Goal: Transaction & Acquisition: Book appointment/travel/reservation

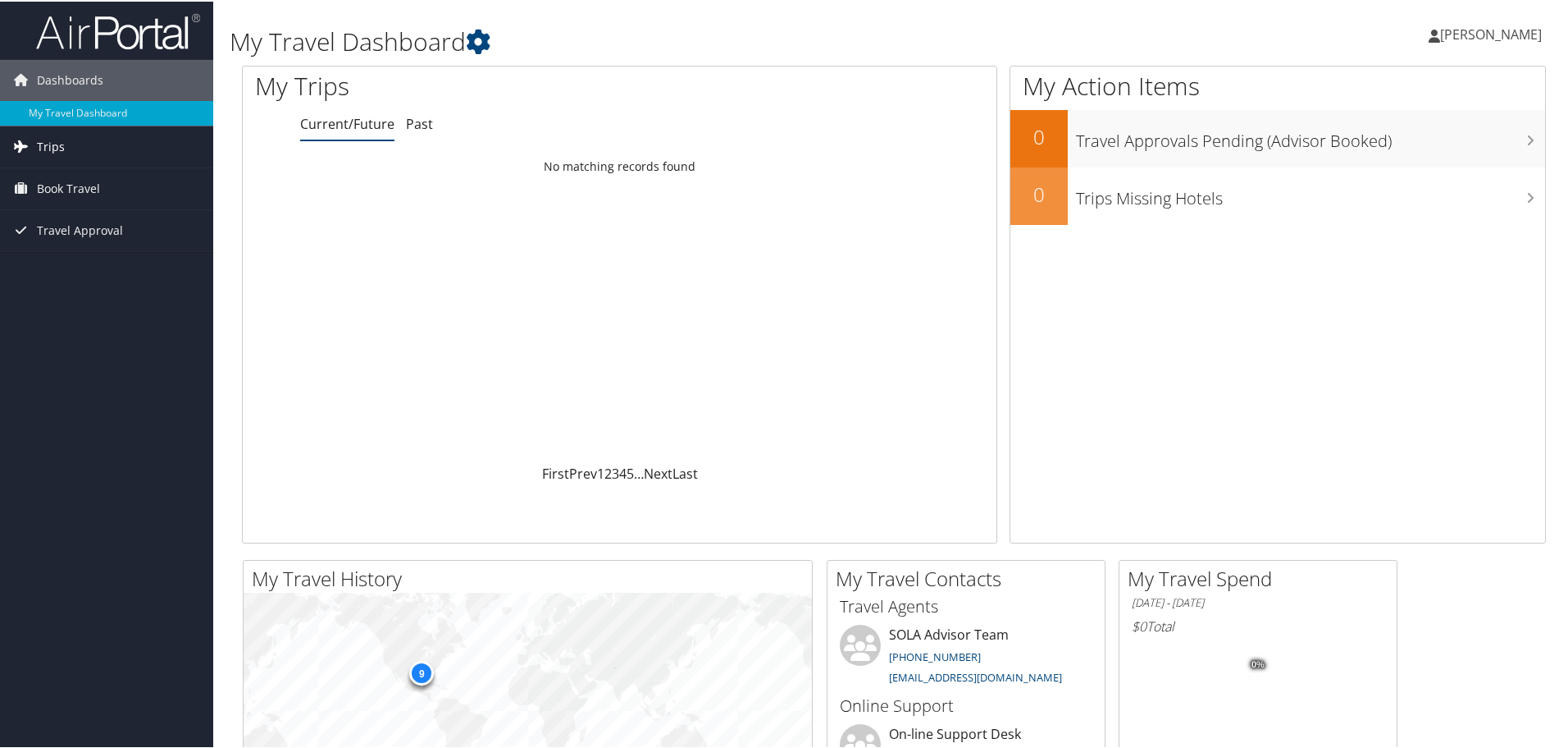
click at [53, 140] on span "Trips" at bounding box center [51, 145] width 27 height 41
click at [70, 178] on link "Current/Future Trips" at bounding box center [106, 178] width 213 height 25
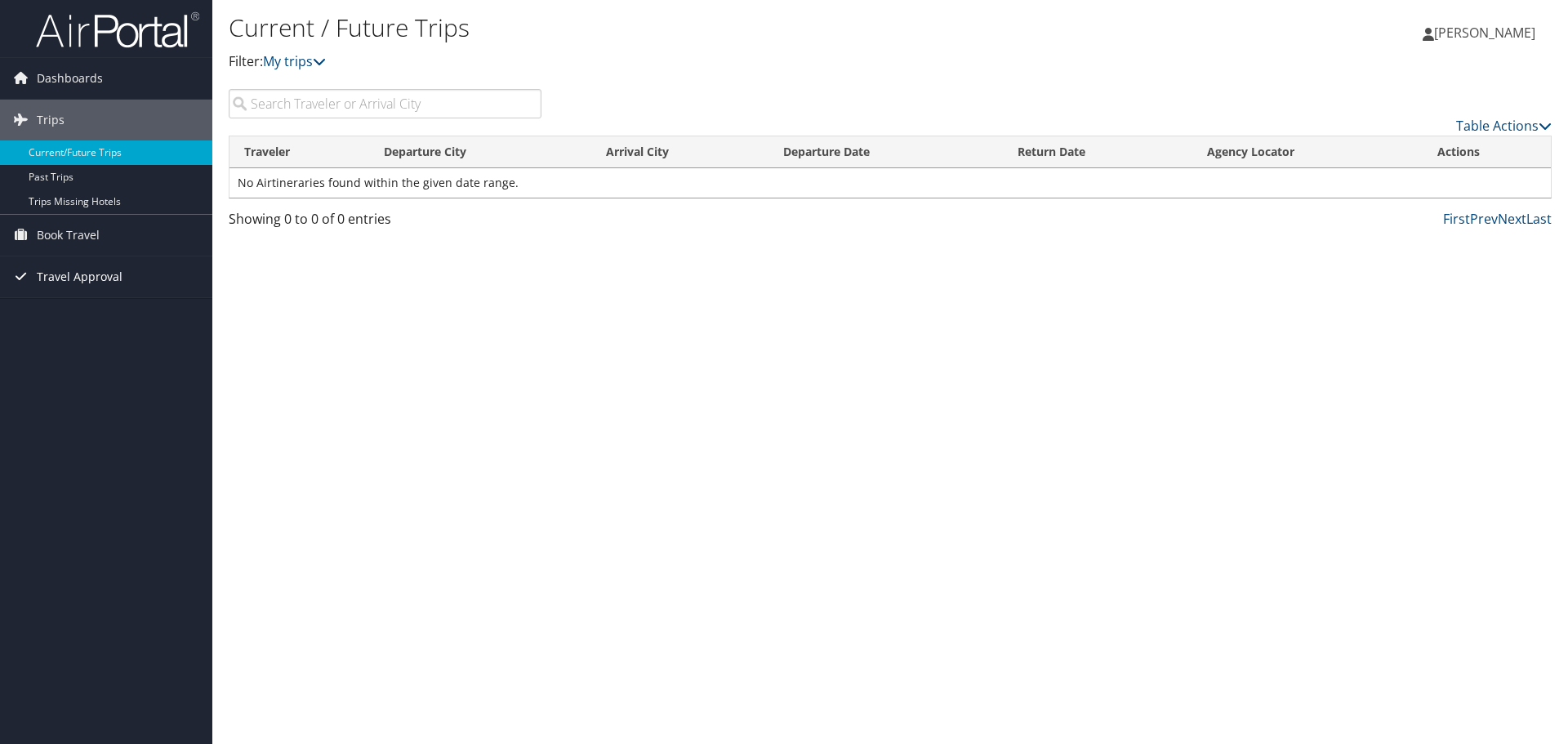
click at [68, 274] on span "Travel Approval" at bounding box center [80, 277] width 86 height 41
click at [58, 329] on link "Approved Trips" at bounding box center [106, 333] width 212 height 24
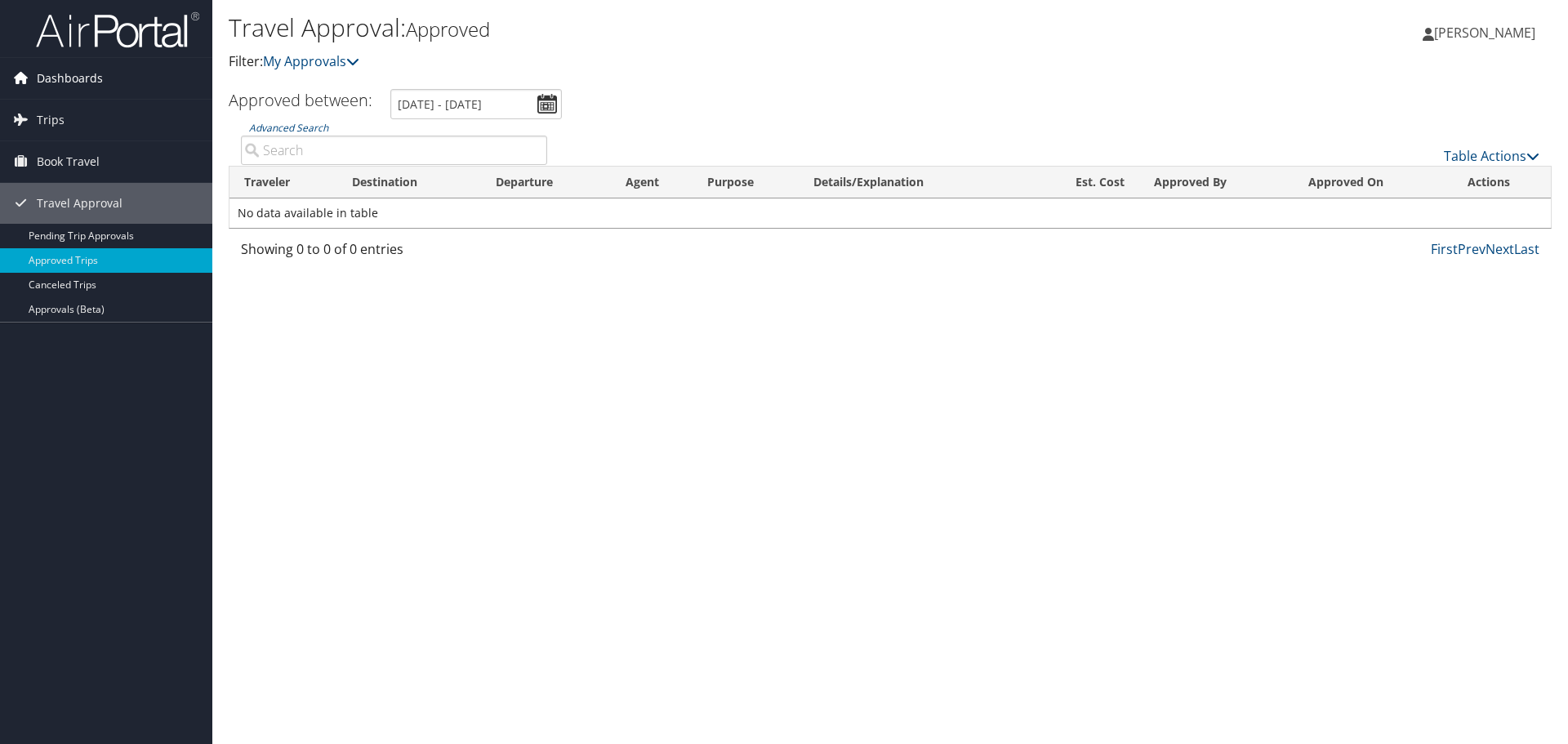
click at [64, 79] on span "Dashboards" at bounding box center [70, 78] width 66 height 41
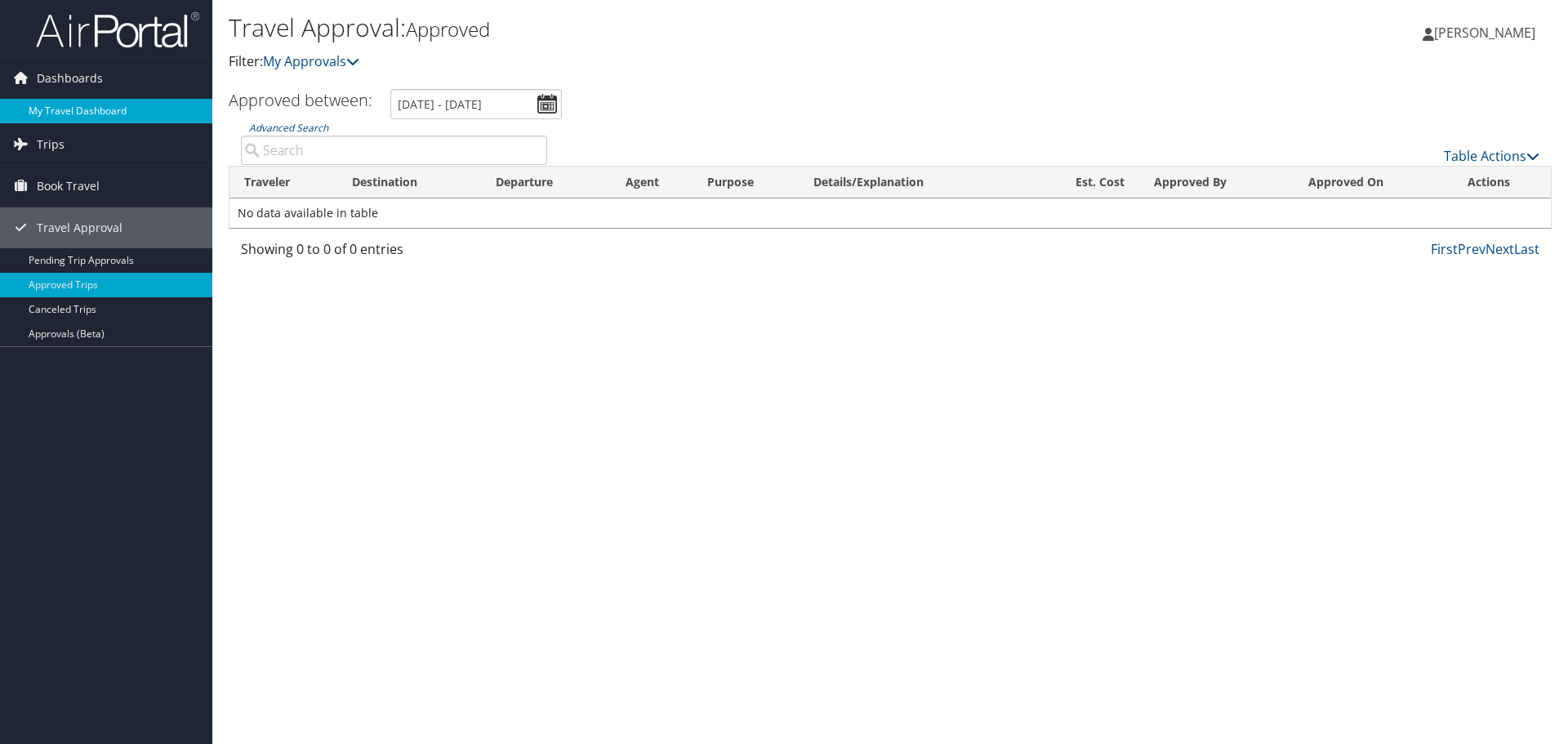
click at [57, 107] on link "My Travel Dashboard" at bounding box center [106, 110] width 212 height 24
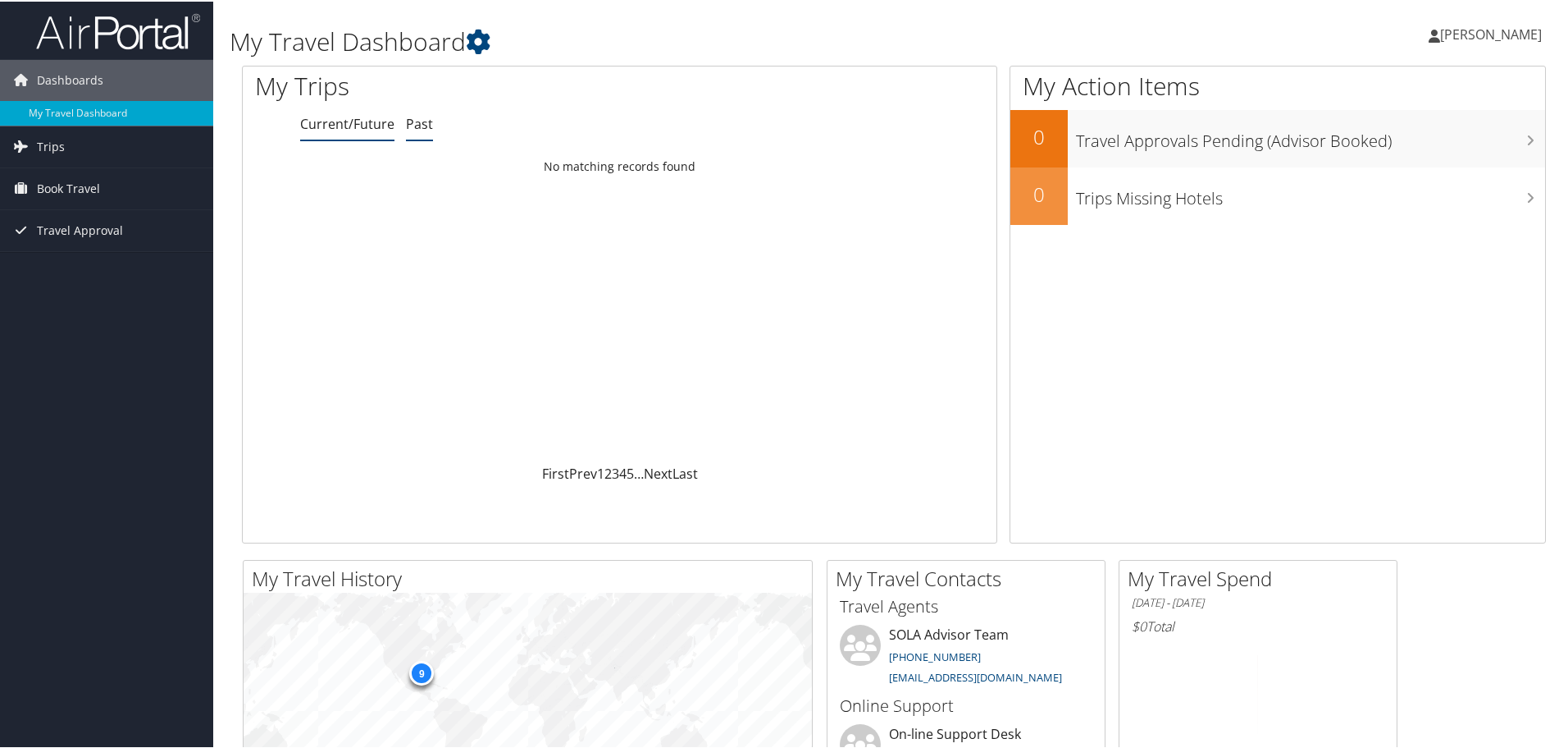
click at [423, 123] on link "Past" at bounding box center [420, 122] width 27 height 18
click at [74, 228] on span "Travel Approval" at bounding box center [80, 229] width 86 height 41
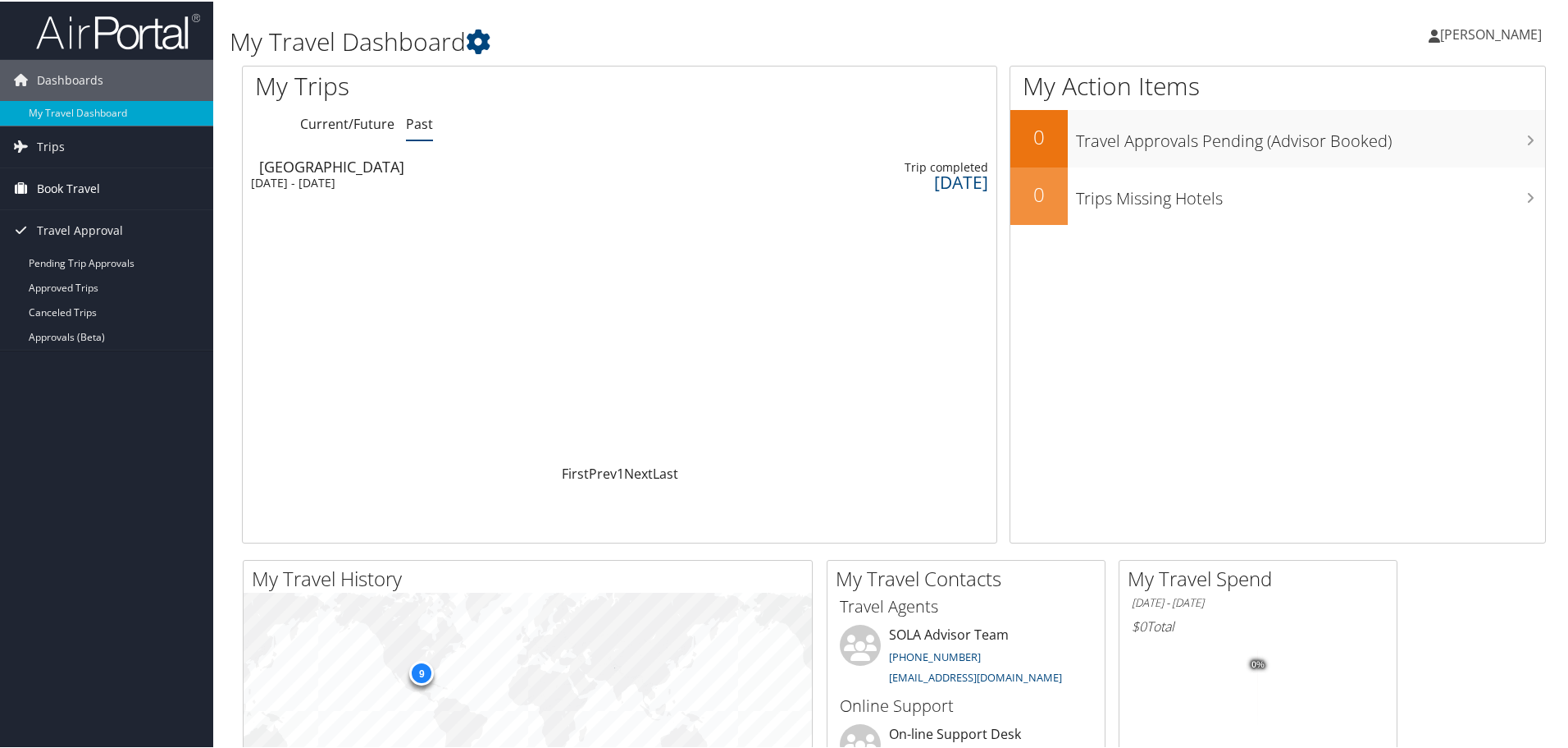
click at [63, 183] on span "Book Travel" at bounding box center [69, 187] width 63 height 41
click at [71, 245] on link "Book/Manage Online Trips" at bounding box center [106, 244] width 213 height 25
click at [55, 183] on span "Book Travel" at bounding box center [69, 187] width 63 height 41
click at [67, 245] on link "Book/Manage Online Trips" at bounding box center [106, 244] width 213 height 25
